Goal: Information Seeking & Learning: Learn about a topic

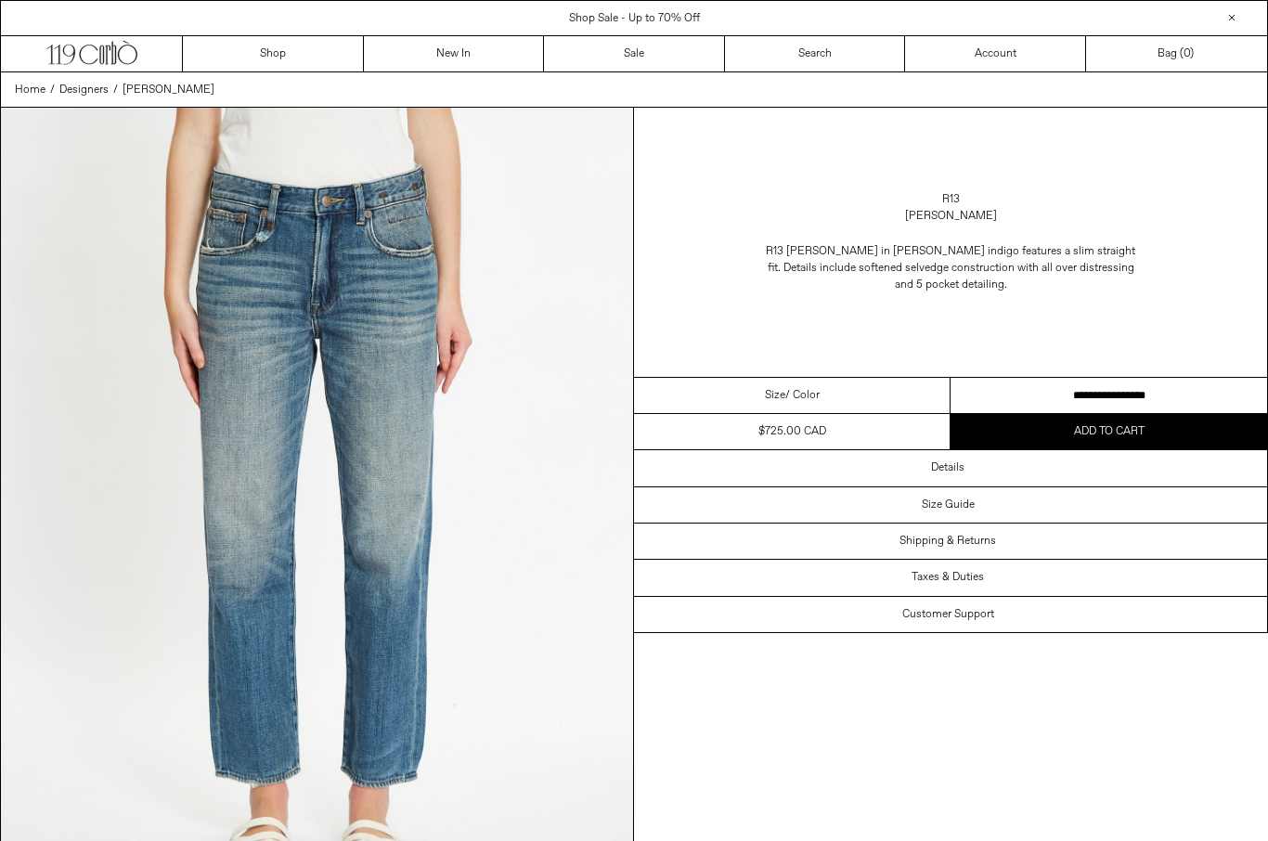
click at [961, 187] on div "R13 Romeo Jean" at bounding box center [950, 208] width 633 height 52
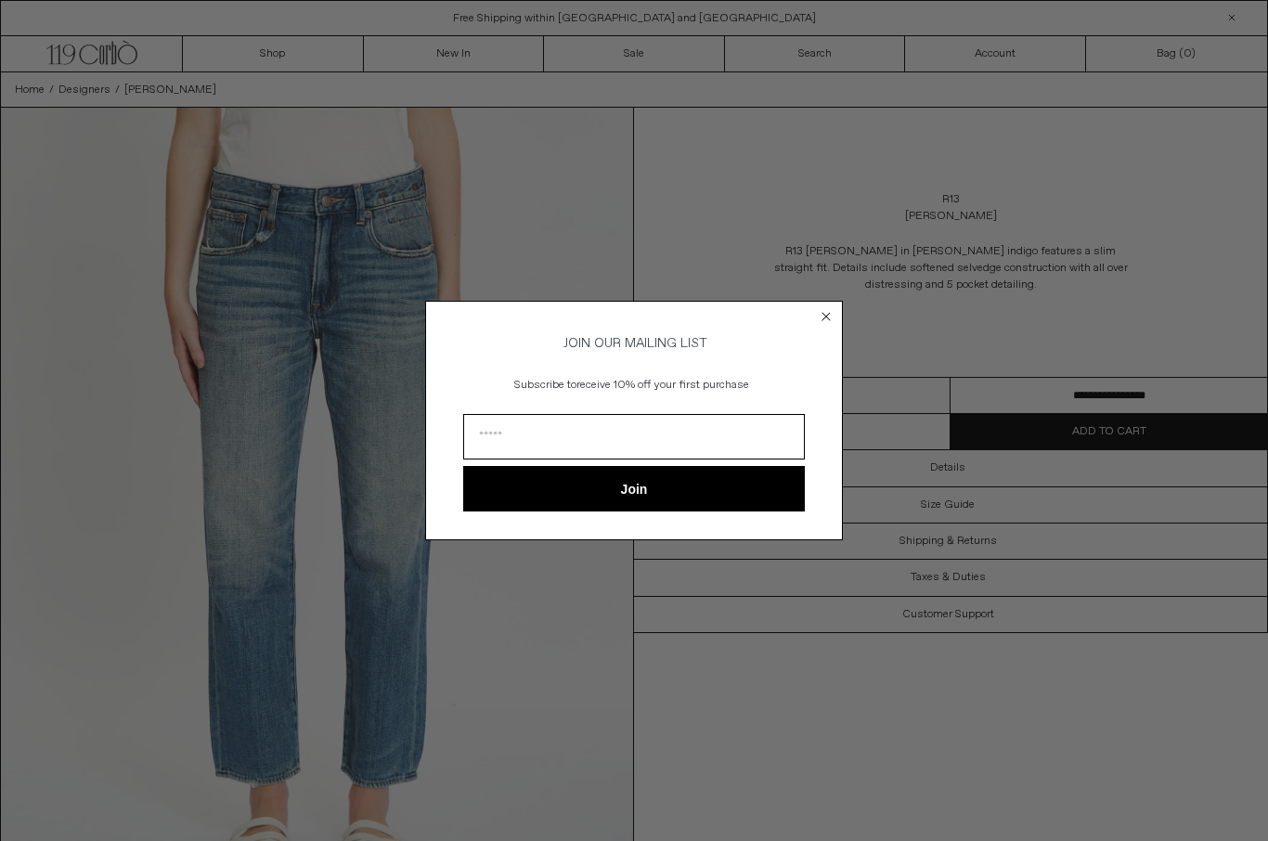
click at [832, 315] on circle "Close dialog" at bounding box center [827, 316] width 18 height 18
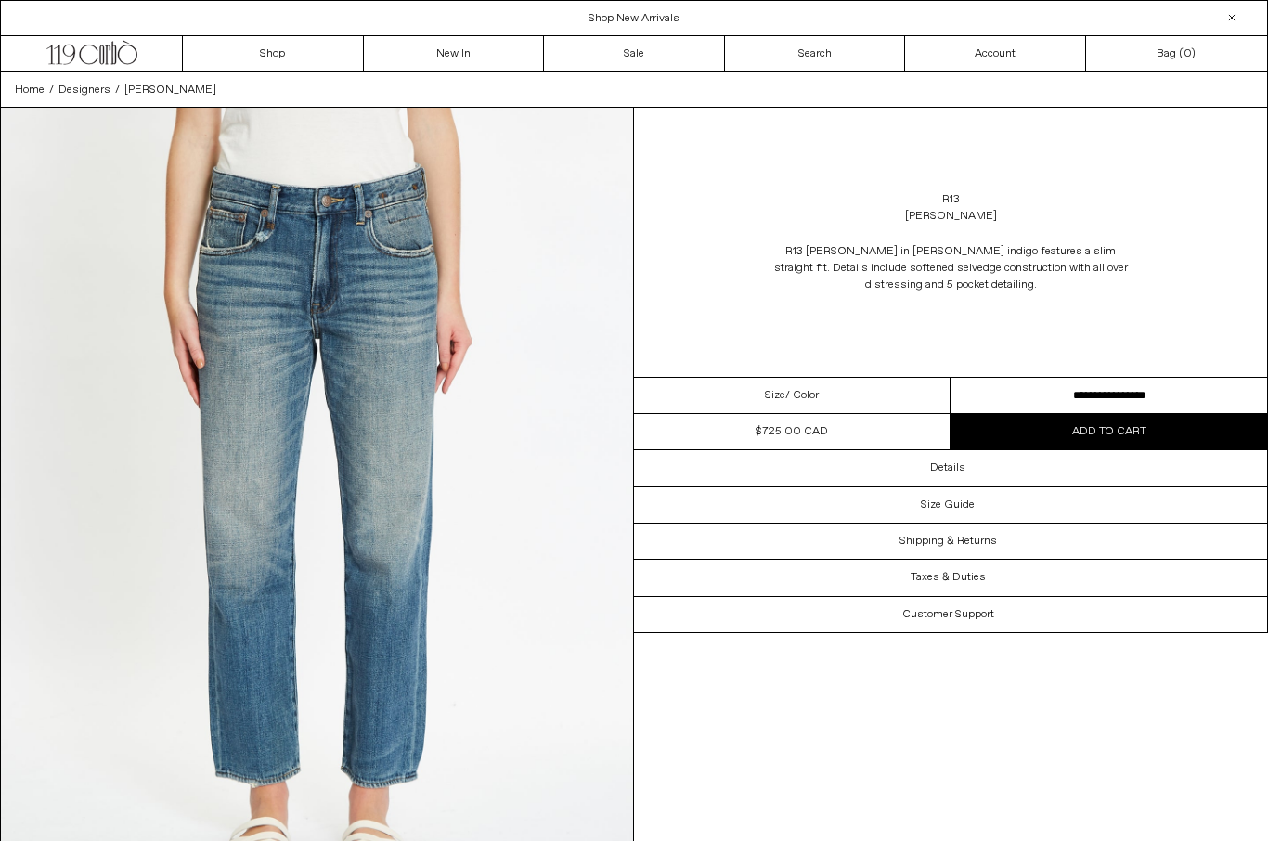
click at [950, 191] on link "R13" at bounding box center [951, 199] width 18 height 17
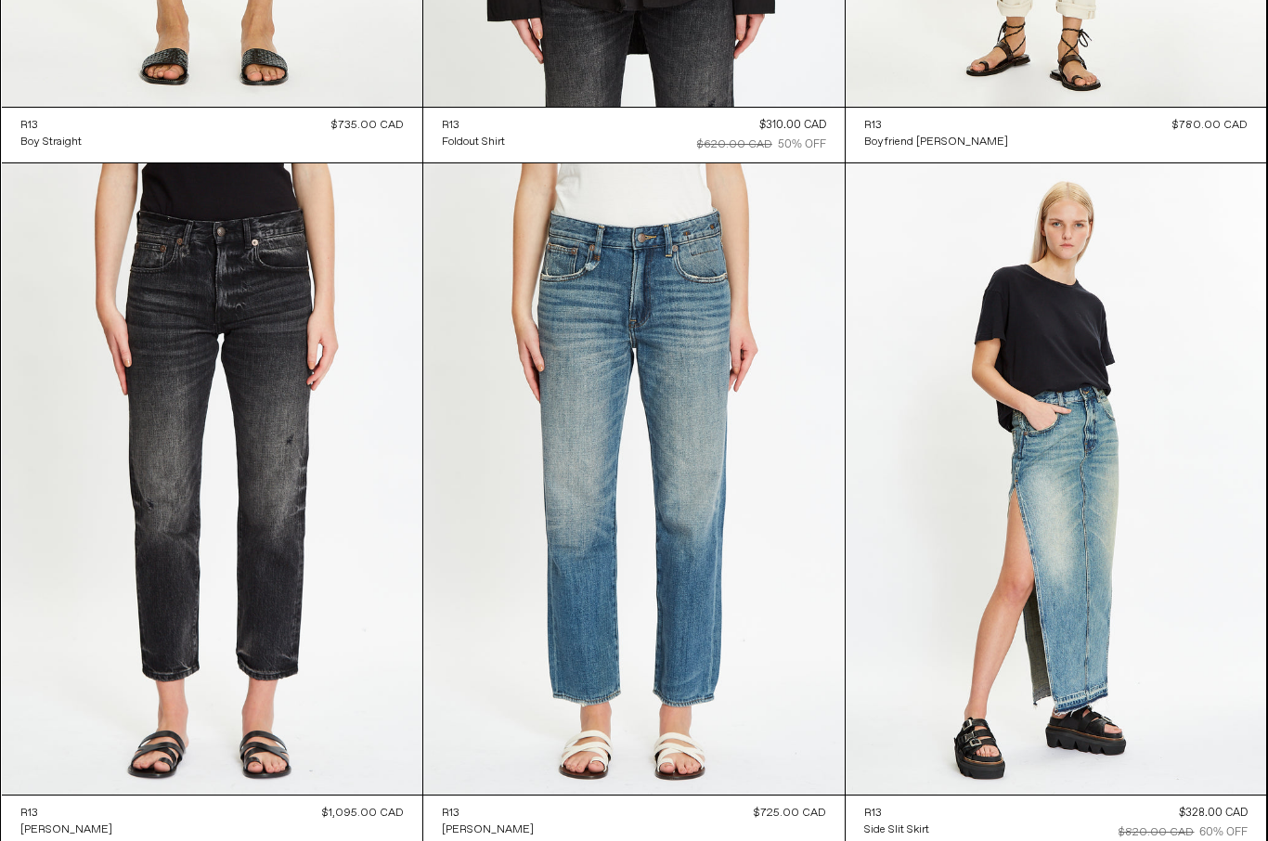
scroll to position [8194, 0]
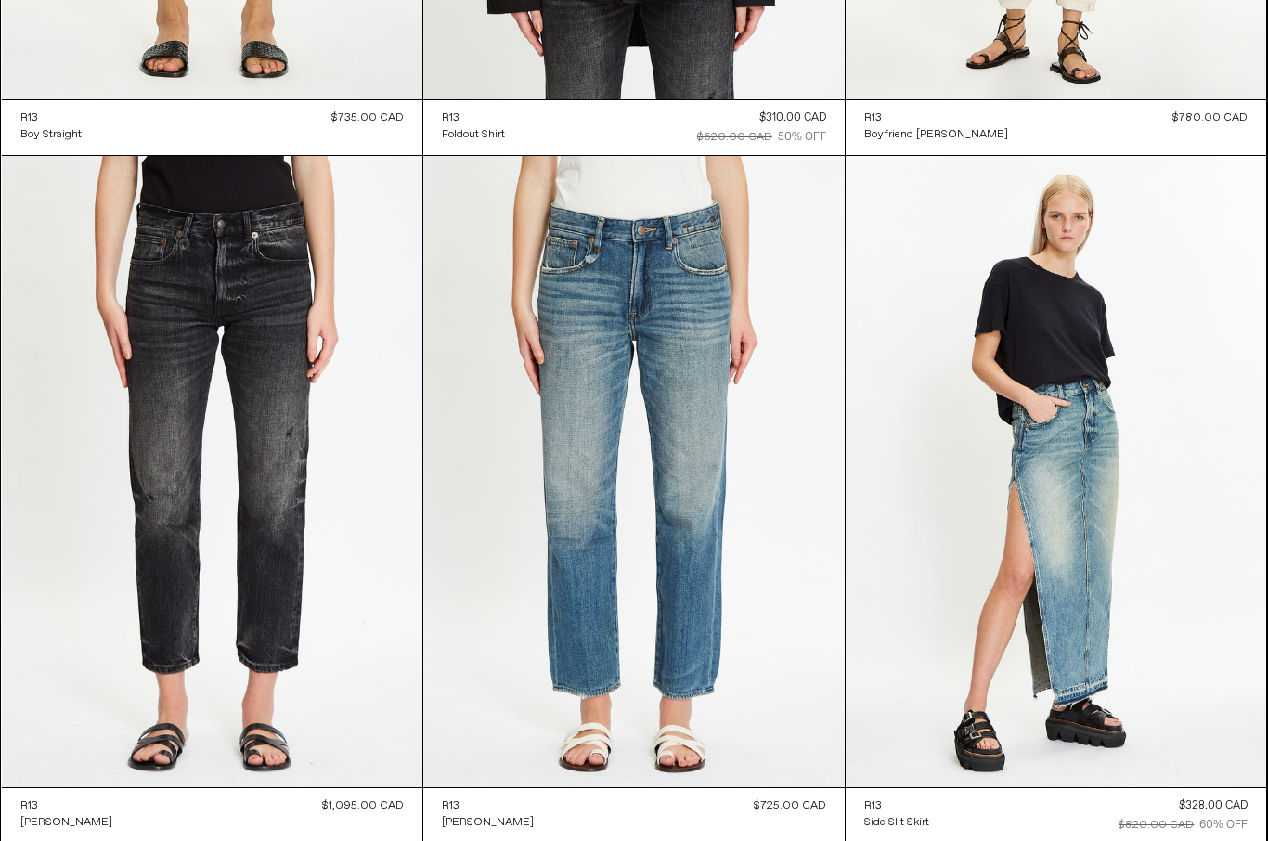
click at [135, 479] on at bounding box center [212, 471] width 421 height 631
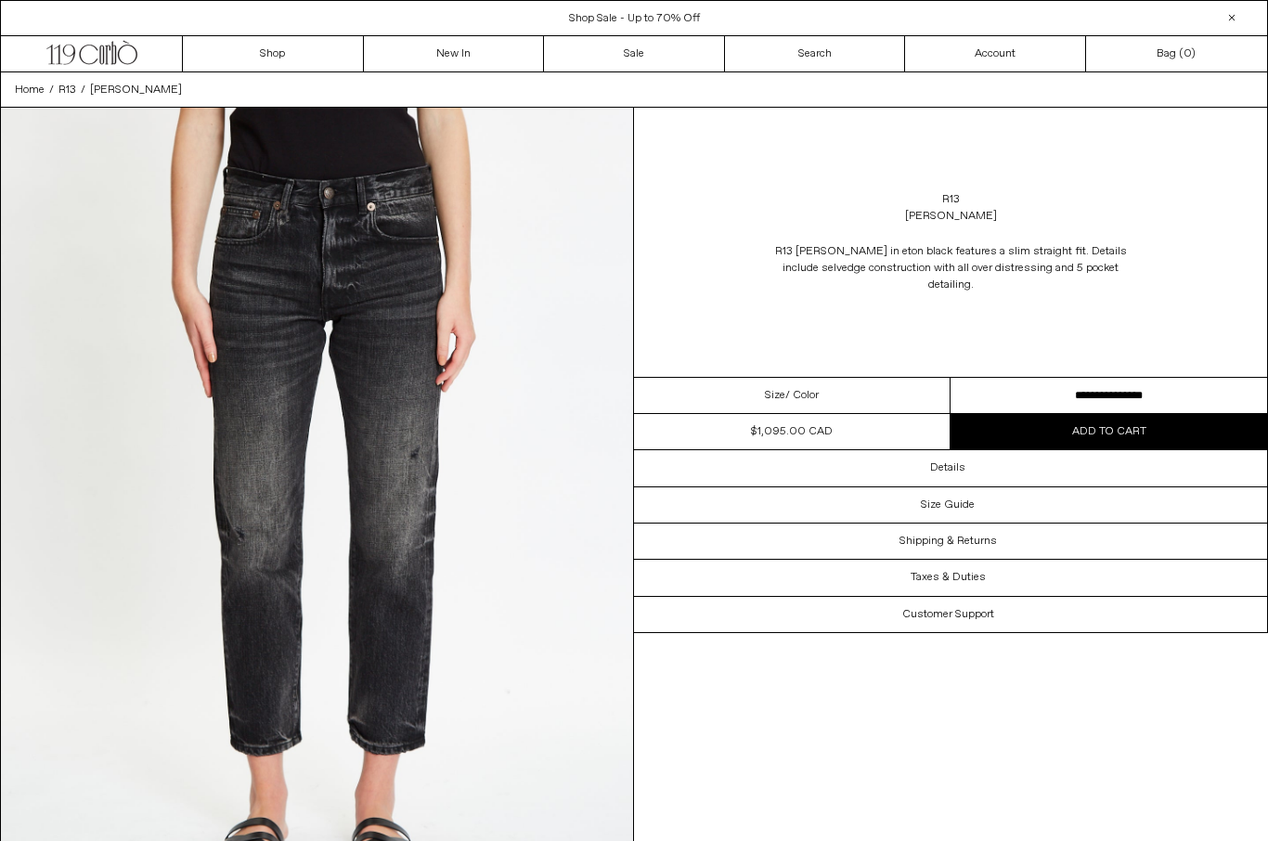
click at [1042, 464] on div "Details" at bounding box center [950, 467] width 633 height 35
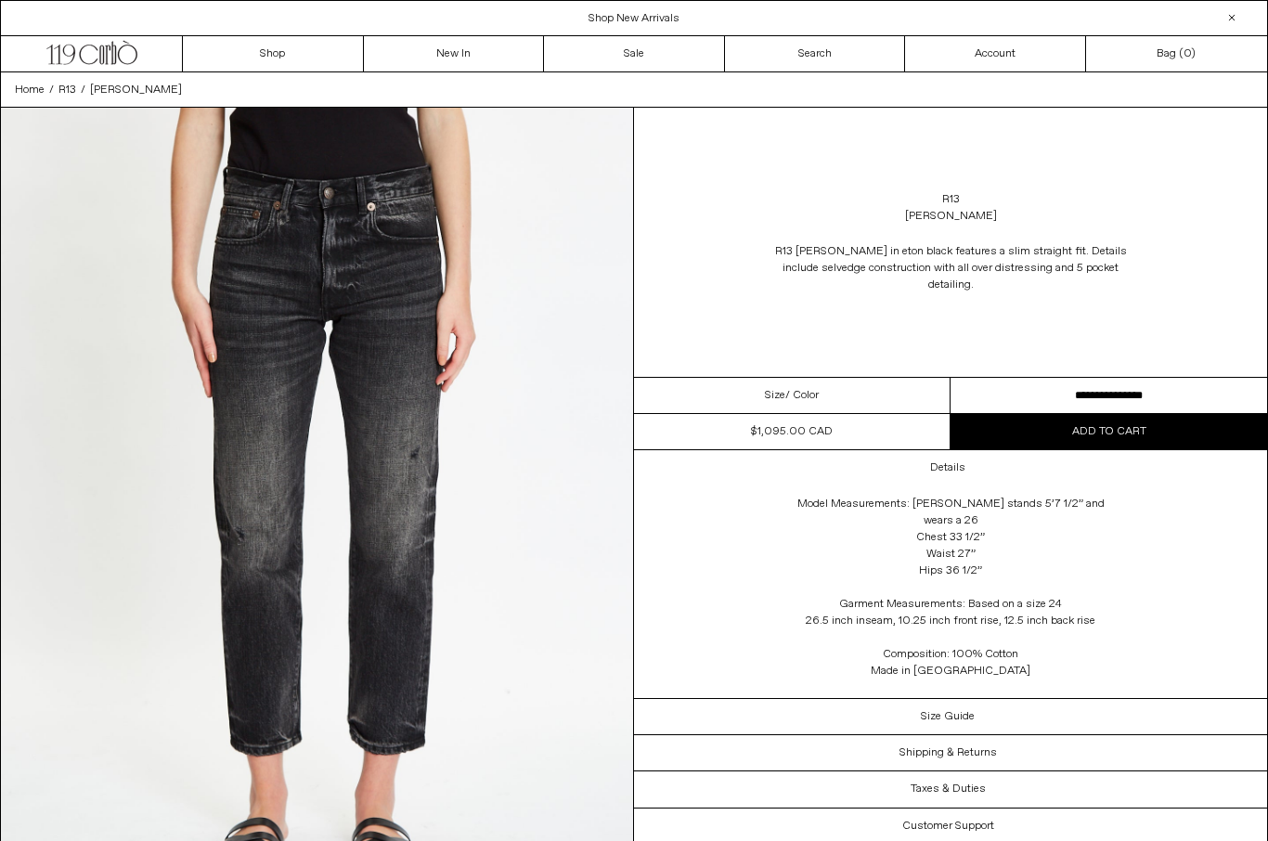
click at [1098, 699] on div "Size Guide" at bounding box center [950, 716] width 633 height 35
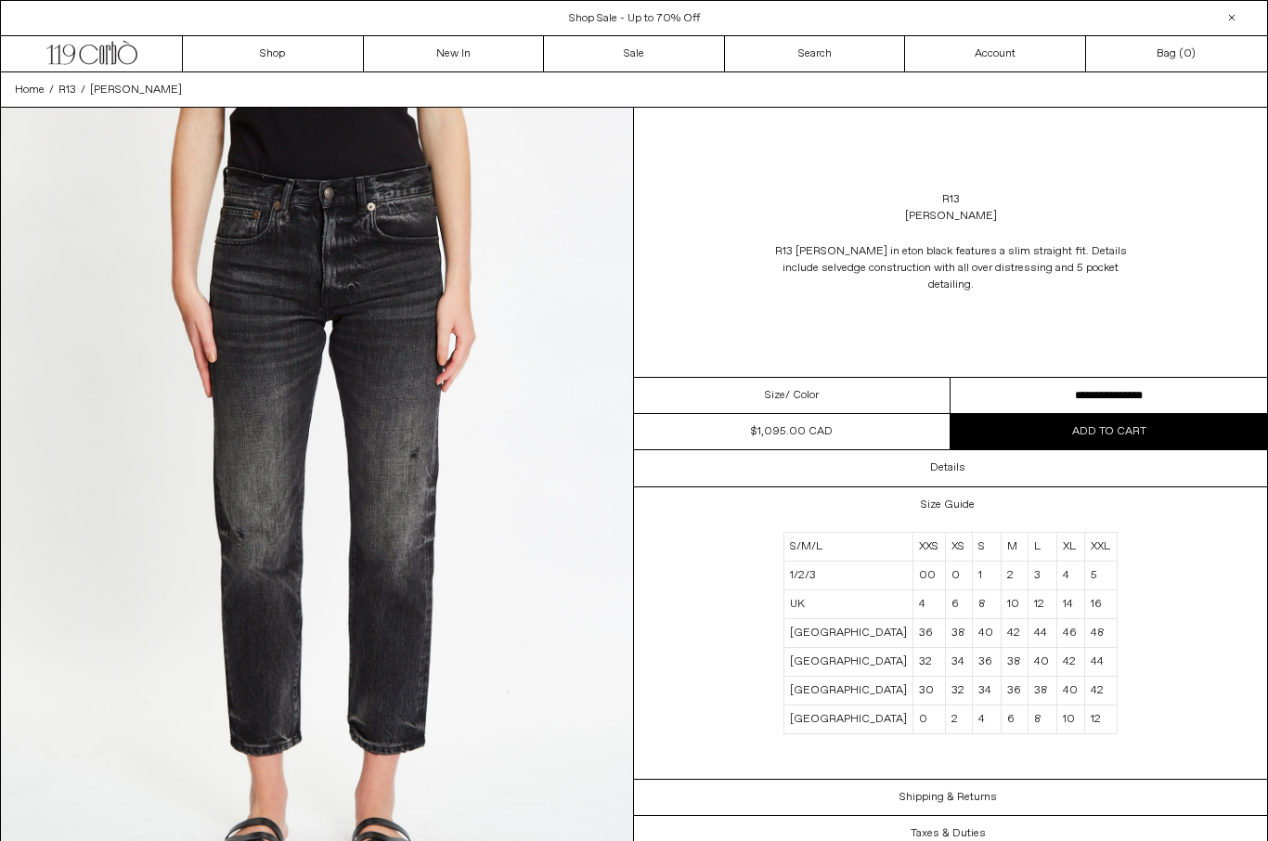
click at [988, 498] on div "Size Guide" at bounding box center [950, 504] width 633 height 35
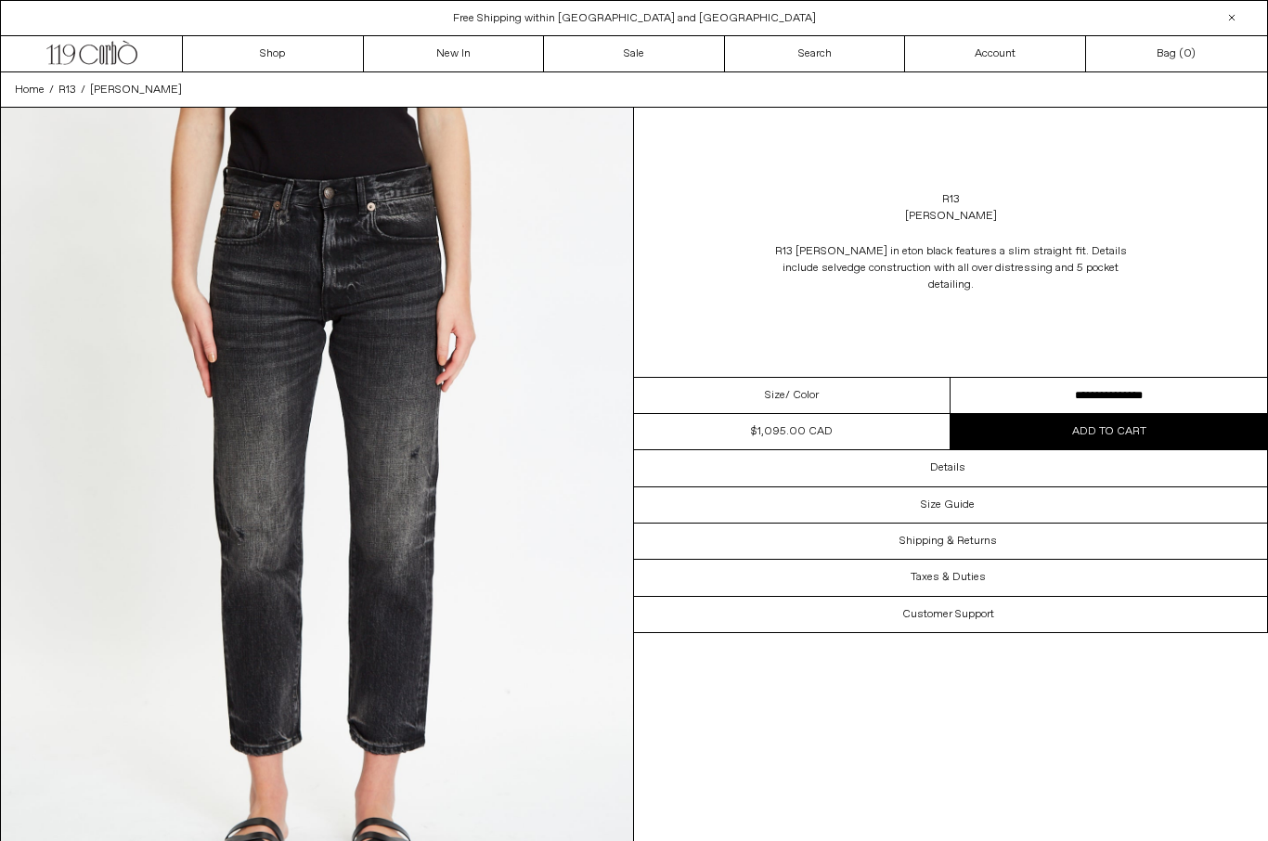
click at [987, 459] on div "Details" at bounding box center [950, 467] width 633 height 35
